Goal: Navigation & Orientation: Find specific page/section

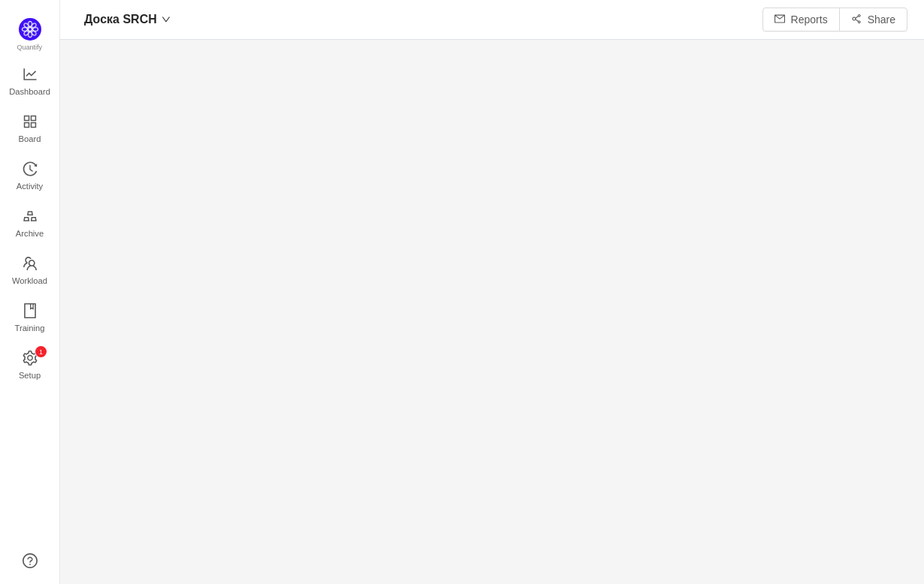
scroll to position [584, 864]
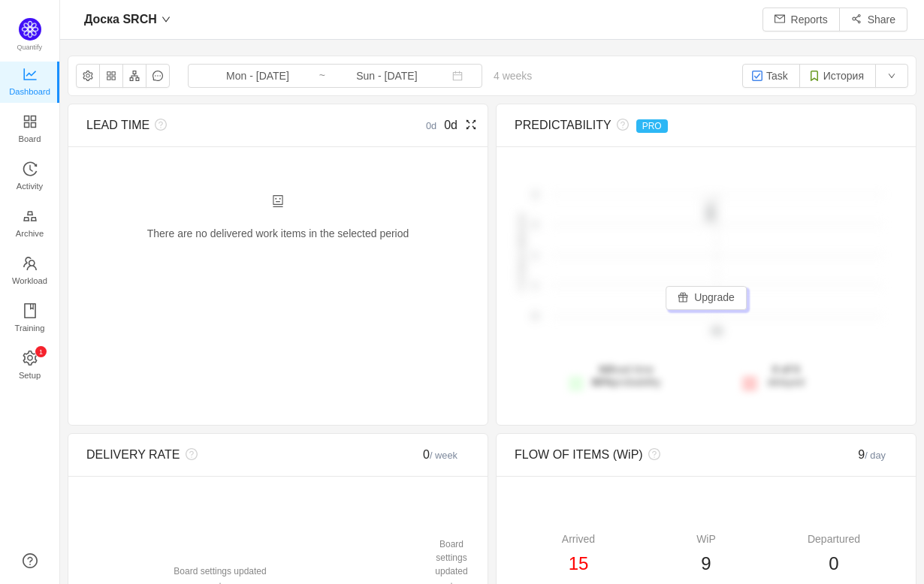
scroll to position [7, 0]
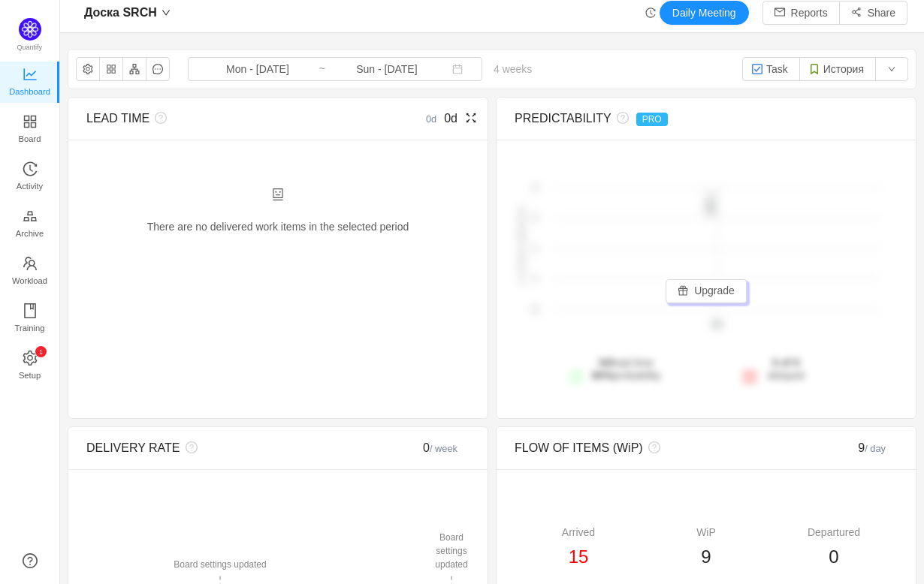
click at [383, 228] on div "There are no delivered work items in the selected period Possible solutions" at bounding box center [277, 219] width 383 height 63
click at [361, 228] on div "There are no delivered work items in the selected period Possible solutions" at bounding box center [277, 219] width 383 height 63
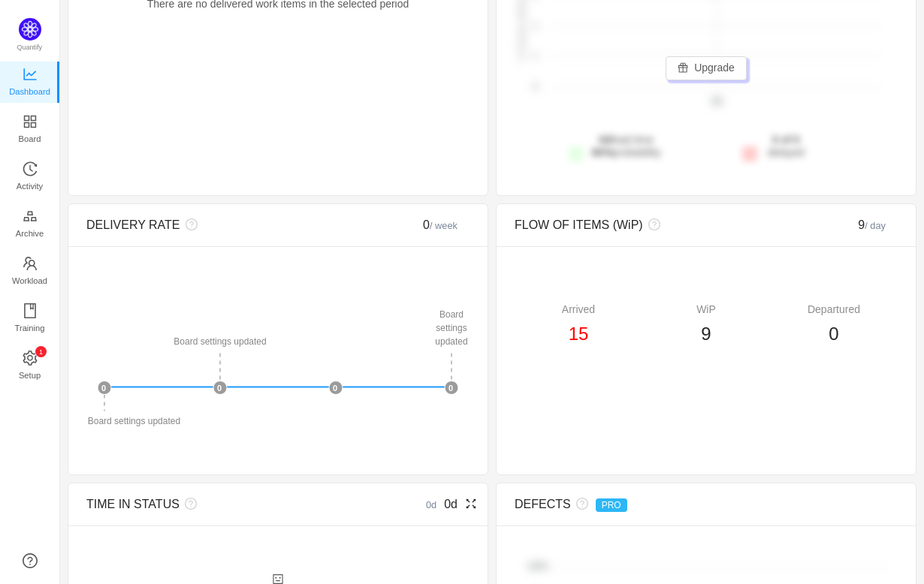
scroll to position [0, 0]
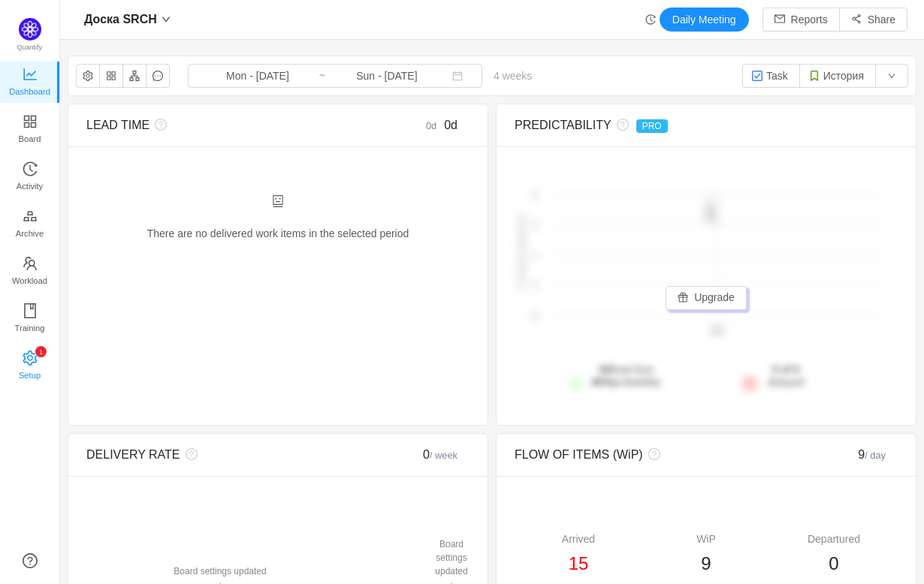
click at [37, 358] on link "0 1 2 3 4 5 6 7 8 9 0 1 2 3 4 5 6 7 8 9 0 1 2 3 4 5 6 7 8 9 Setup" at bounding box center [30, 367] width 15 height 30
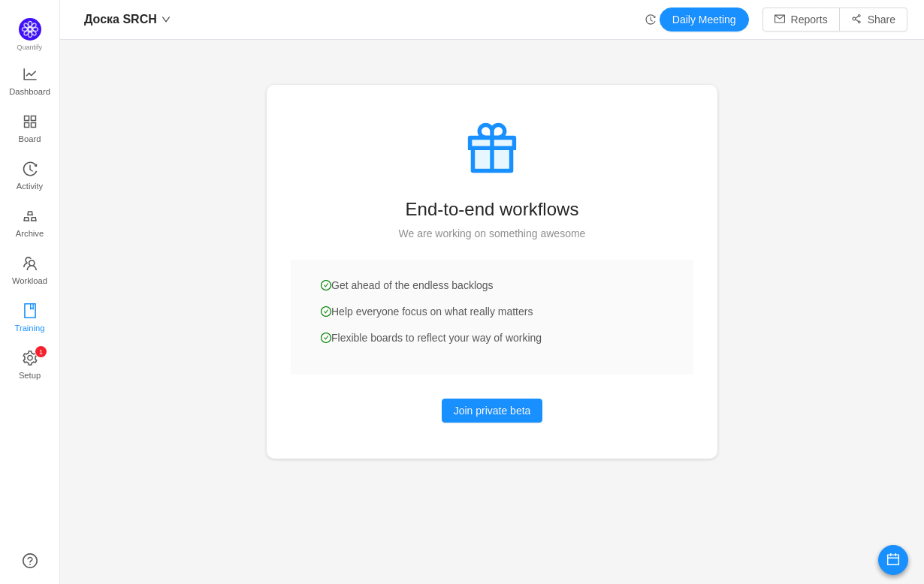
click at [19, 323] on span "Training" at bounding box center [29, 328] width 30 height 30
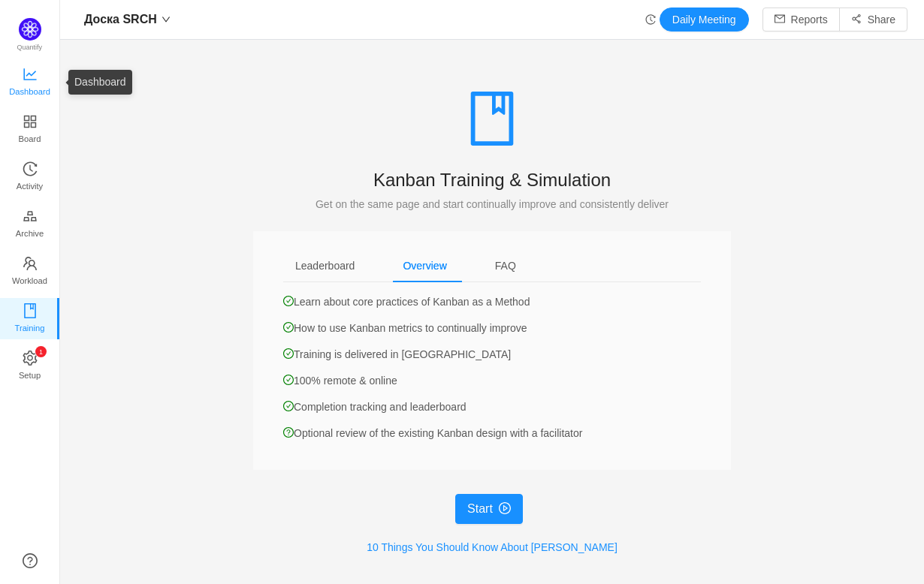
click at [35, 70] on icon "icon: line-chart" at bounding box center [29, 74] width 13 height 12
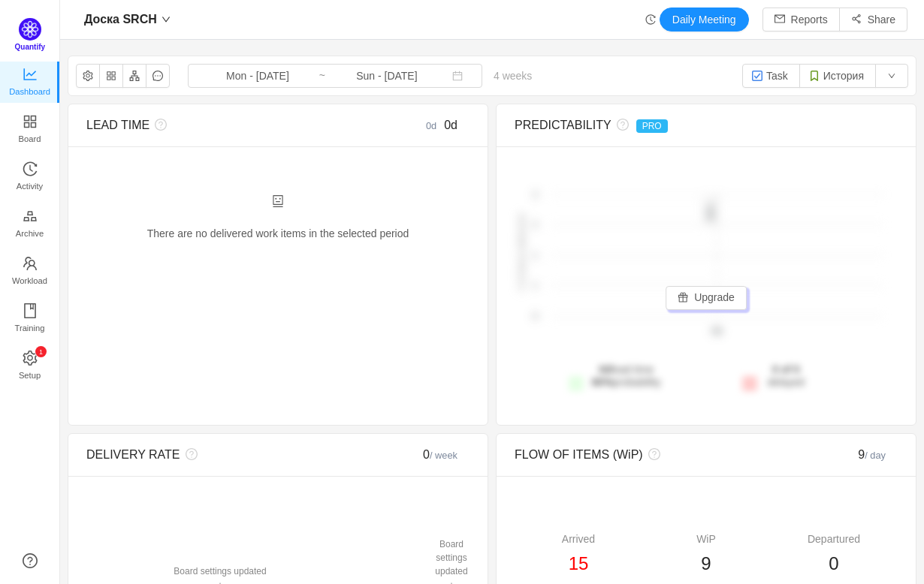
click at [32, 34] on img at bounding box center [30, 29] width 23 height 23
